Goal: Transaction & Acquisition: Obtain resource

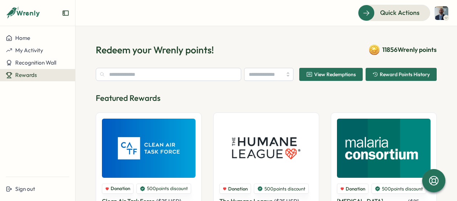
type input "******"
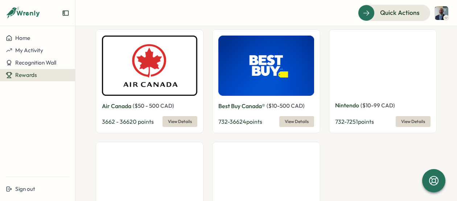
scroll to position [1282, 0]
